Goal: Information Seeking & Learning: Find specific fact

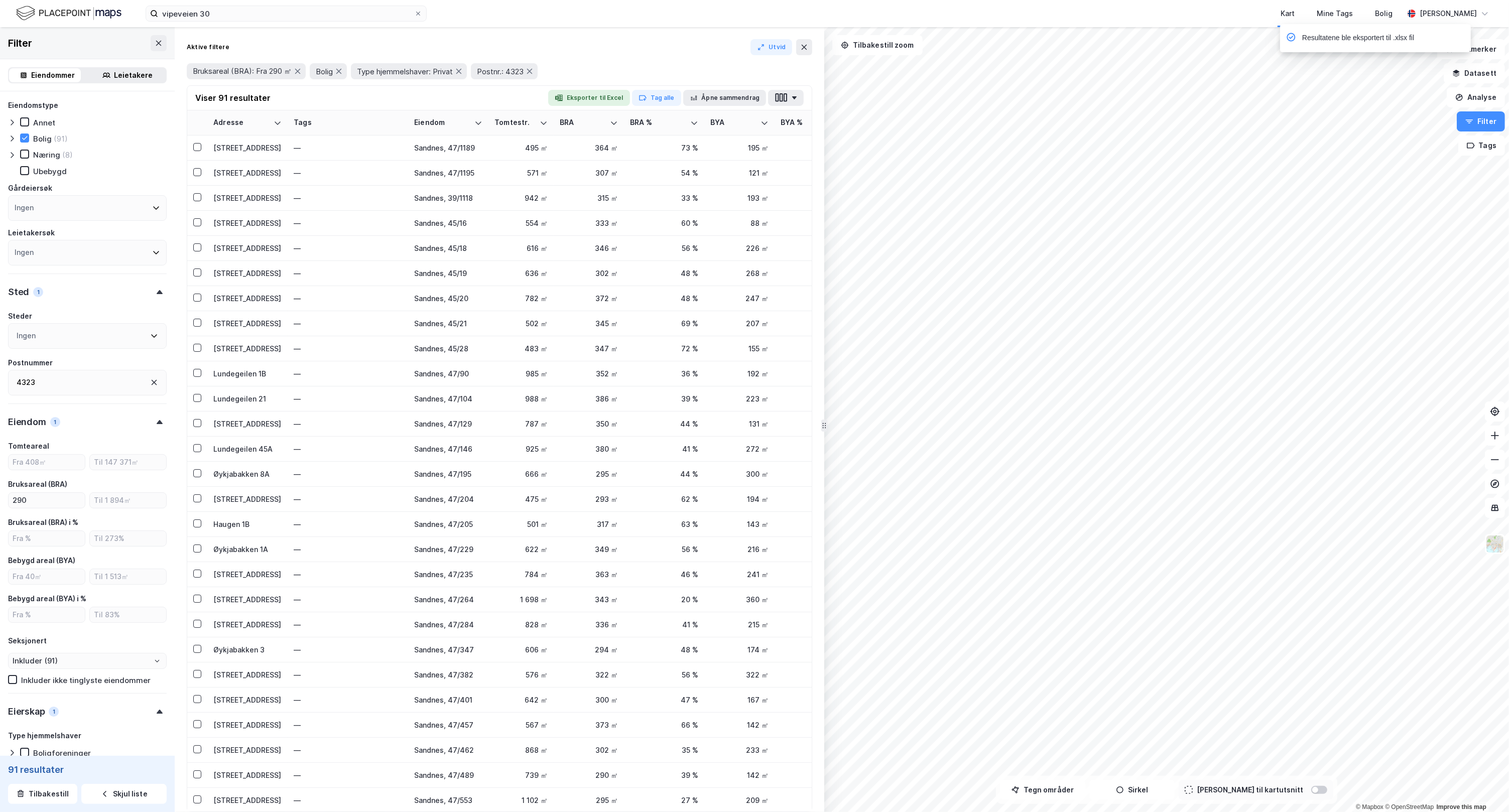
scroll to position [291, 0]
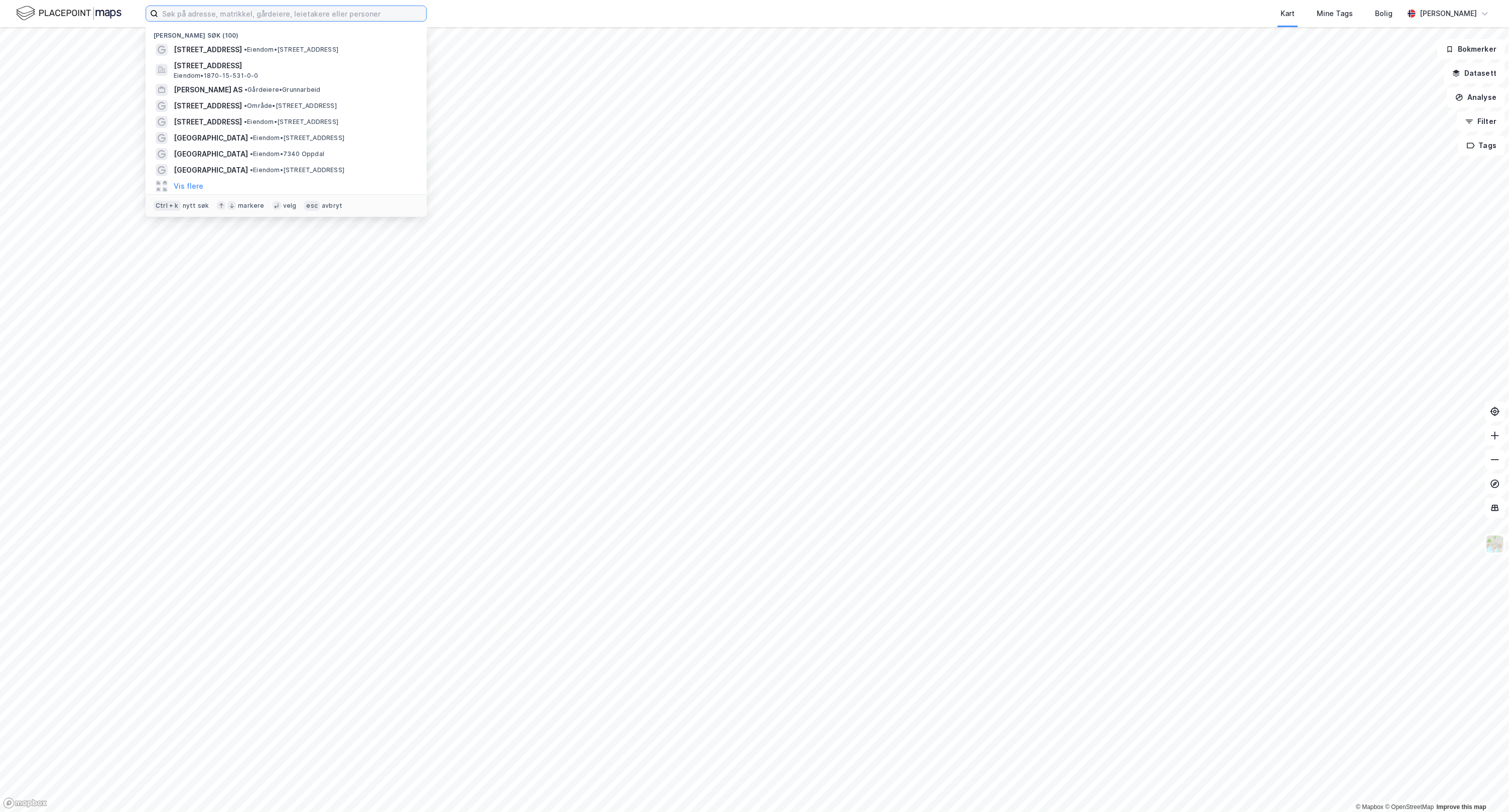
click at [251, 13] on input at bounding box center [292, 14] width 268 height 15
paste input "Brynalii 102"
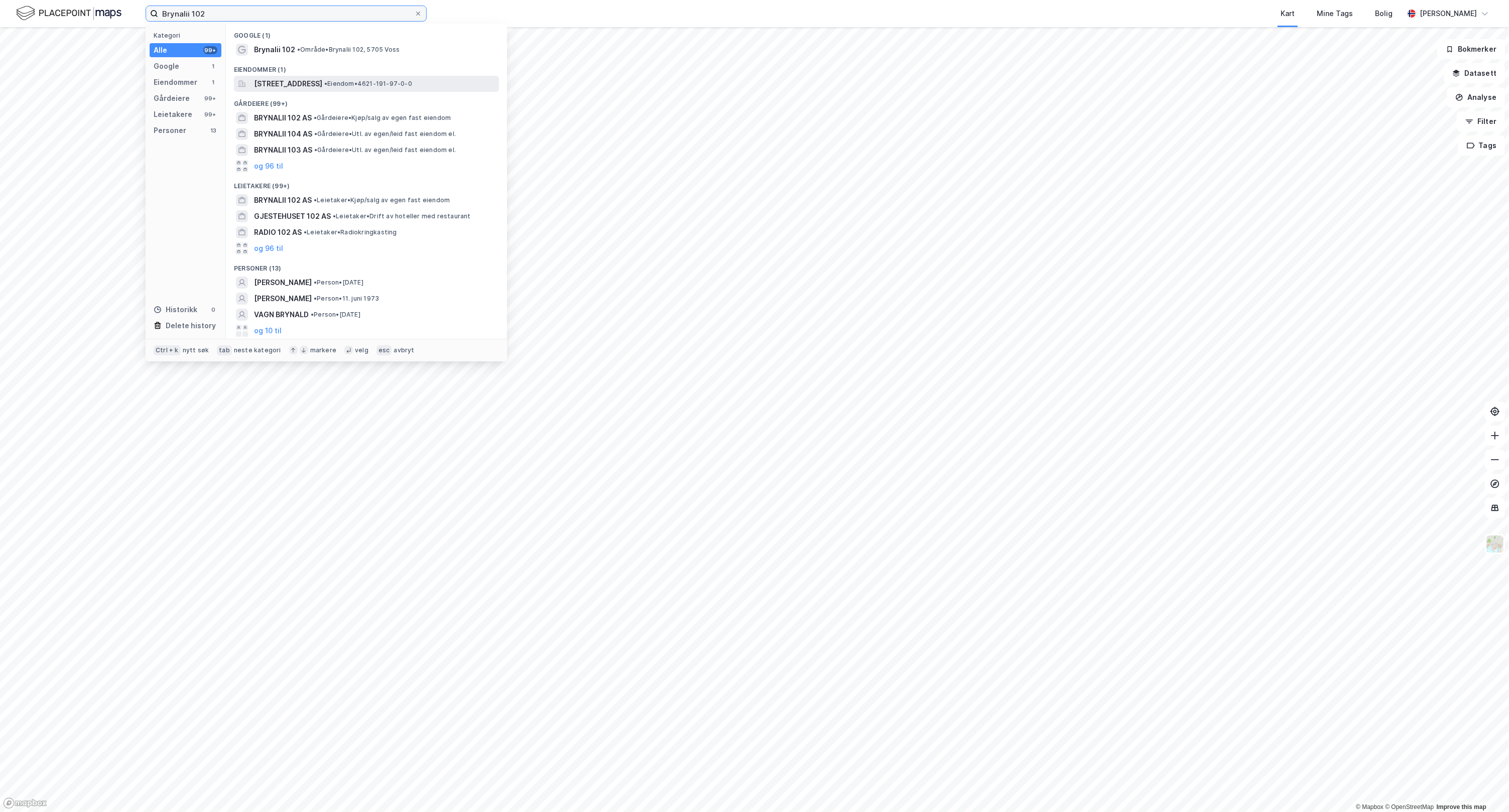
type input "Brynalii 102"
click at [323, 84] on span "Brynalii 102, 5705, VOSS, VOSS" at bounding box center [288, 84] width 68 height 12
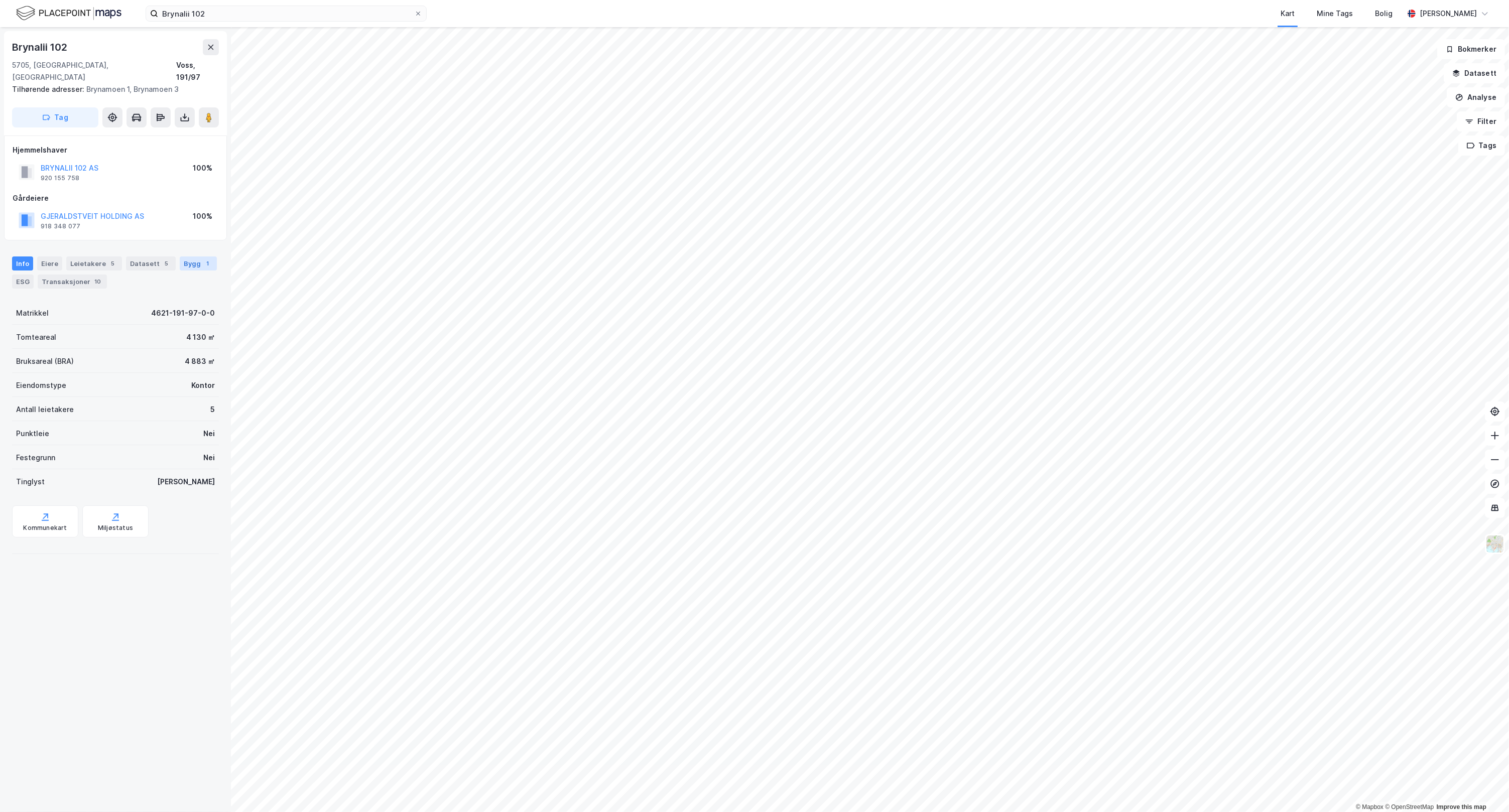
click at [195, 257] on div "Bygg 1" at bounding box center [198, 264] width 37 height 14
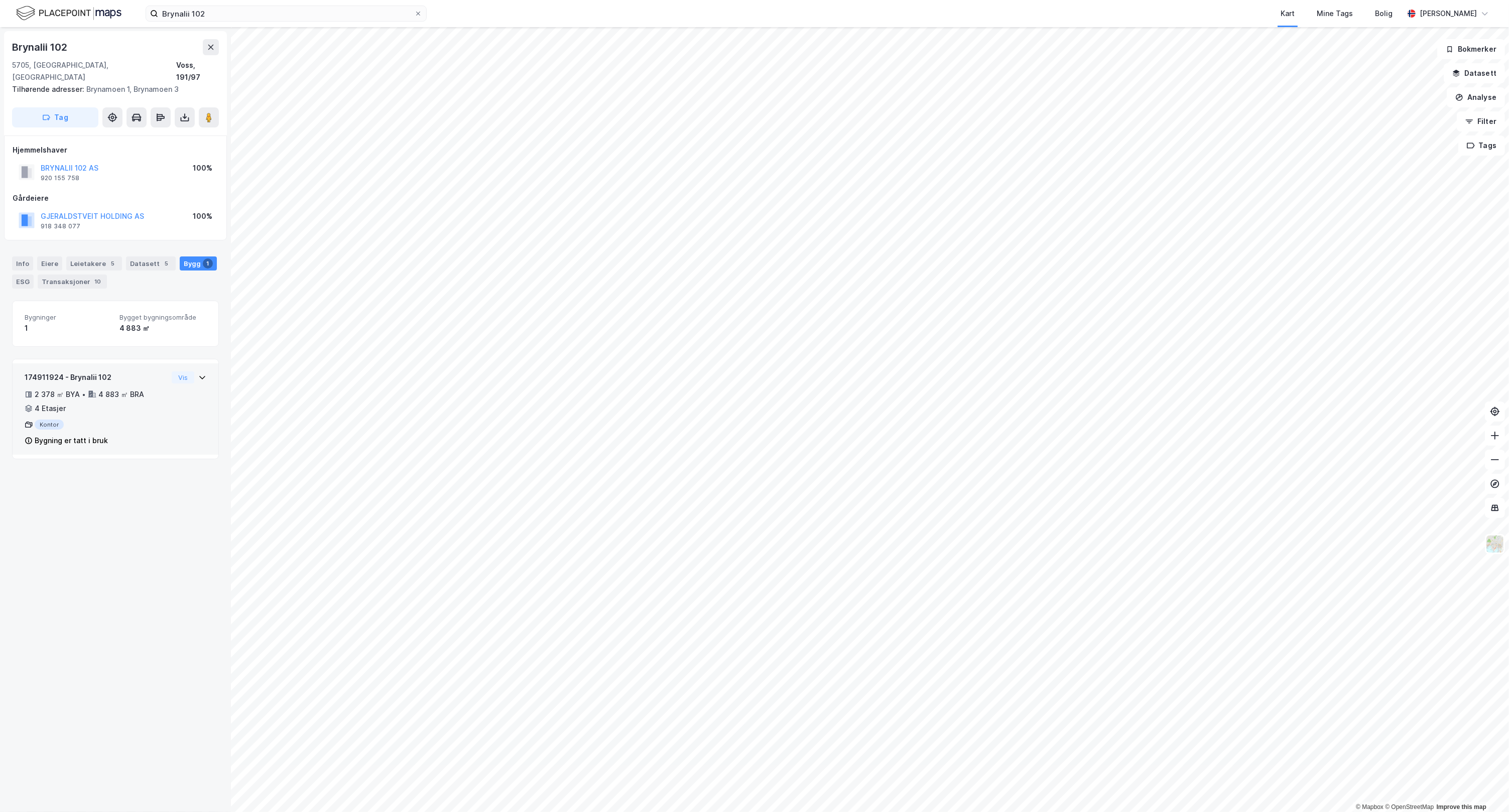
click at [187, 414] on div "174911924 - Brynalii 102 2 378 ㎡ BYA • 4 883 ㎡ BRA • 4 Etasjer Kontor Bygning e…" at bounding box center [115, 413] width 182 height 84
click at [108, 258] on div "5" at bounding box center [113, 263] width 10 height 10
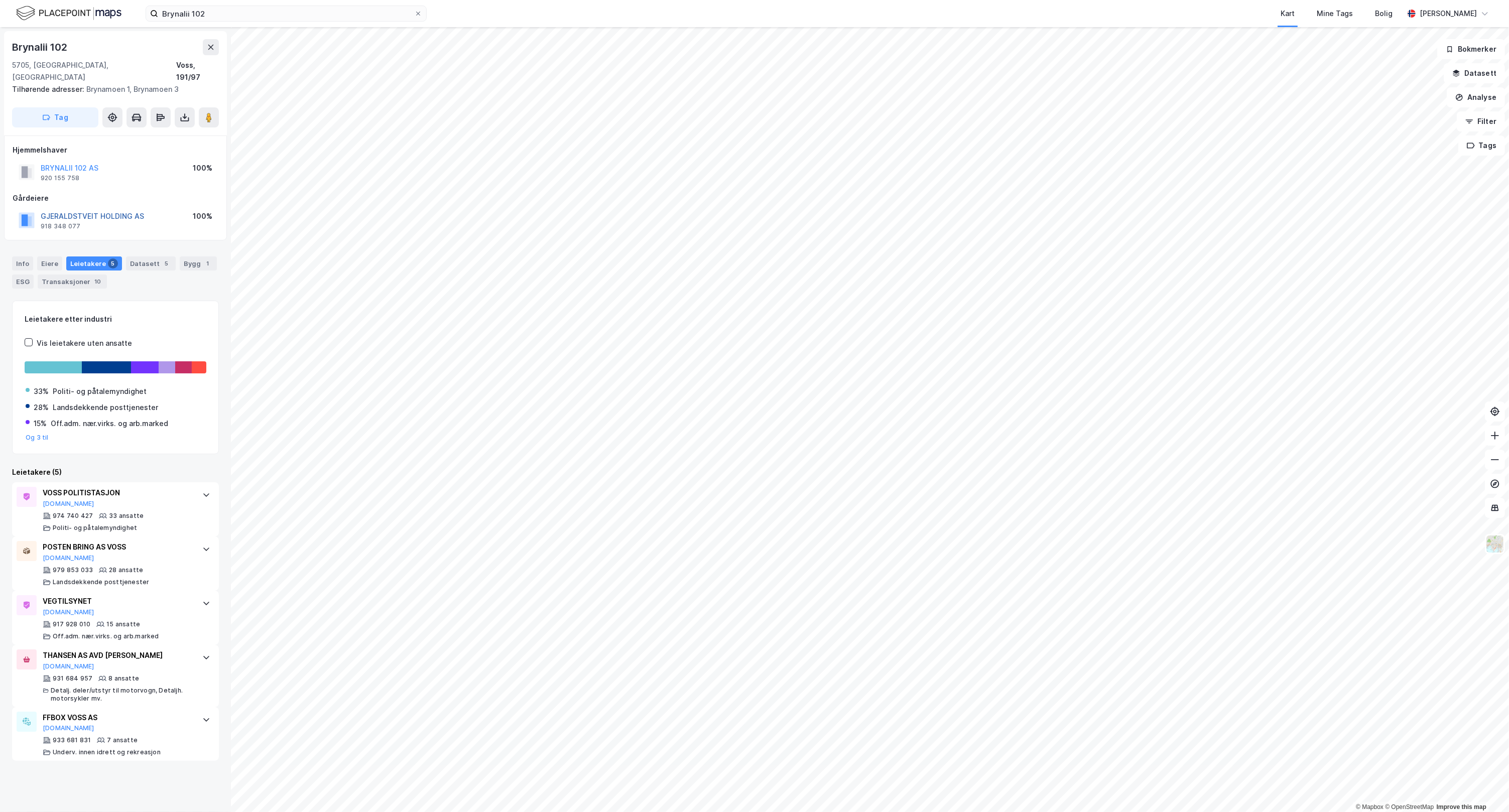
click at [0, 0] on button "GJERALDSTVEIT HOLDING AS" at bounding box center [0, 0] width 0 height 0
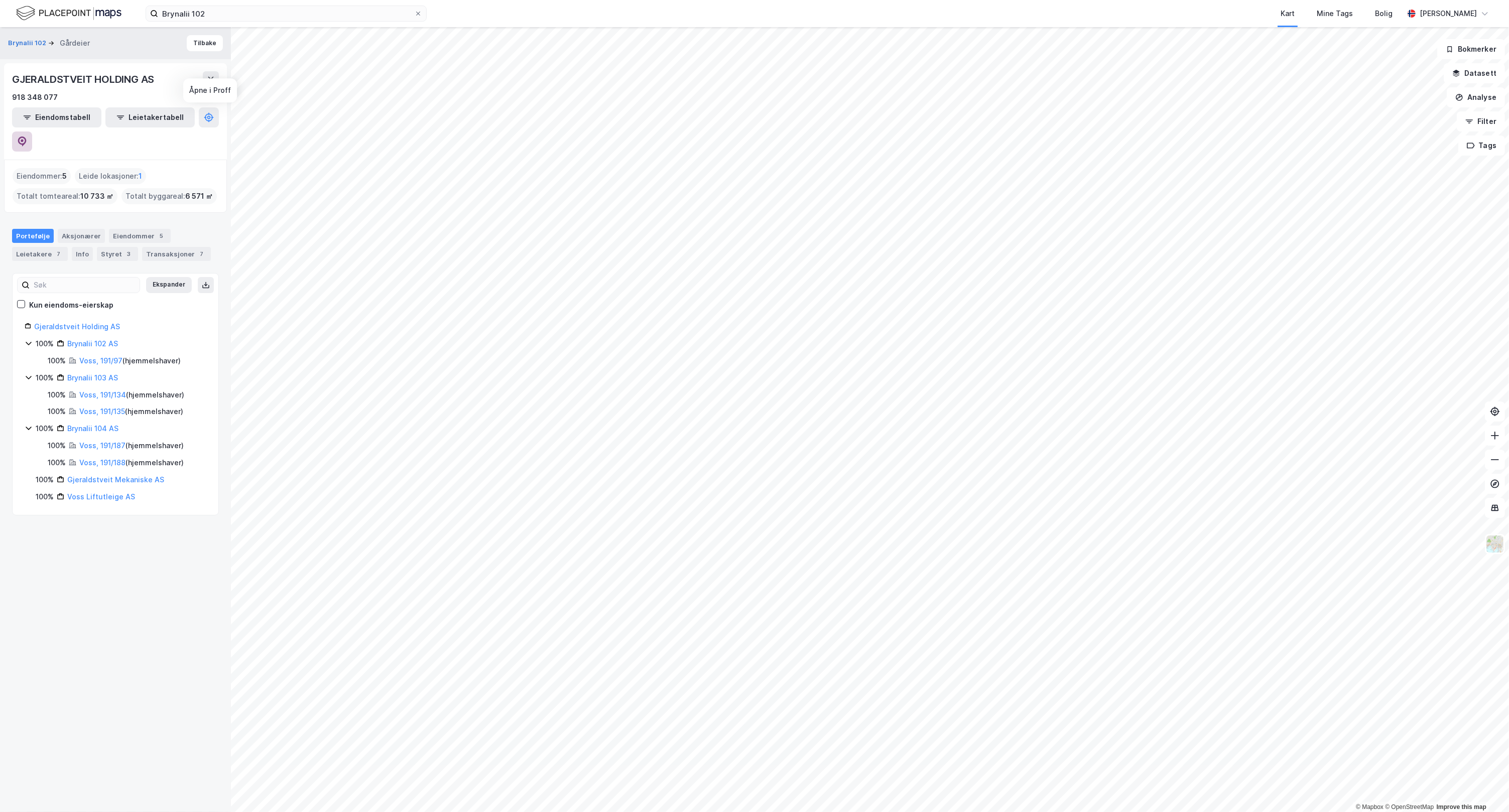
click at [27, 136] on icon at bounding box center [22, 141] width 8 height 10
